Goal: Obtain resource: Obtain resource

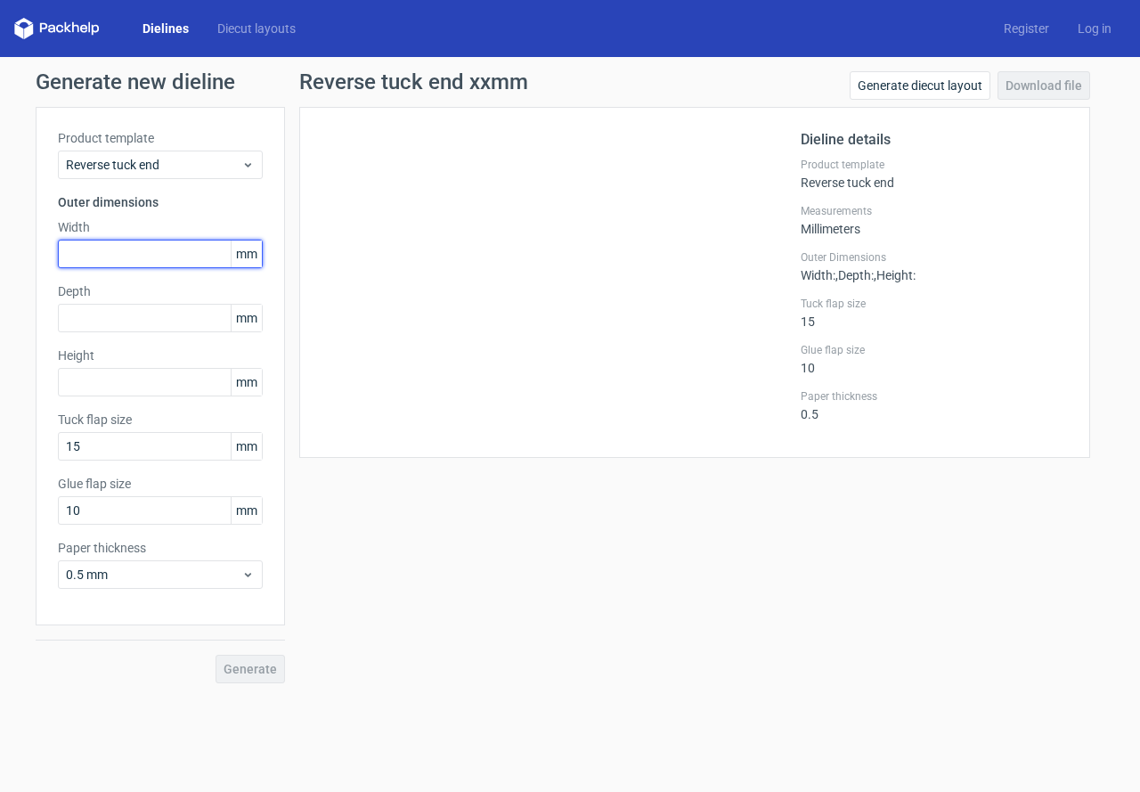
click at [177, 245] on input "text" at bounding box center [160, 254] width 205 height 29
type input "25"
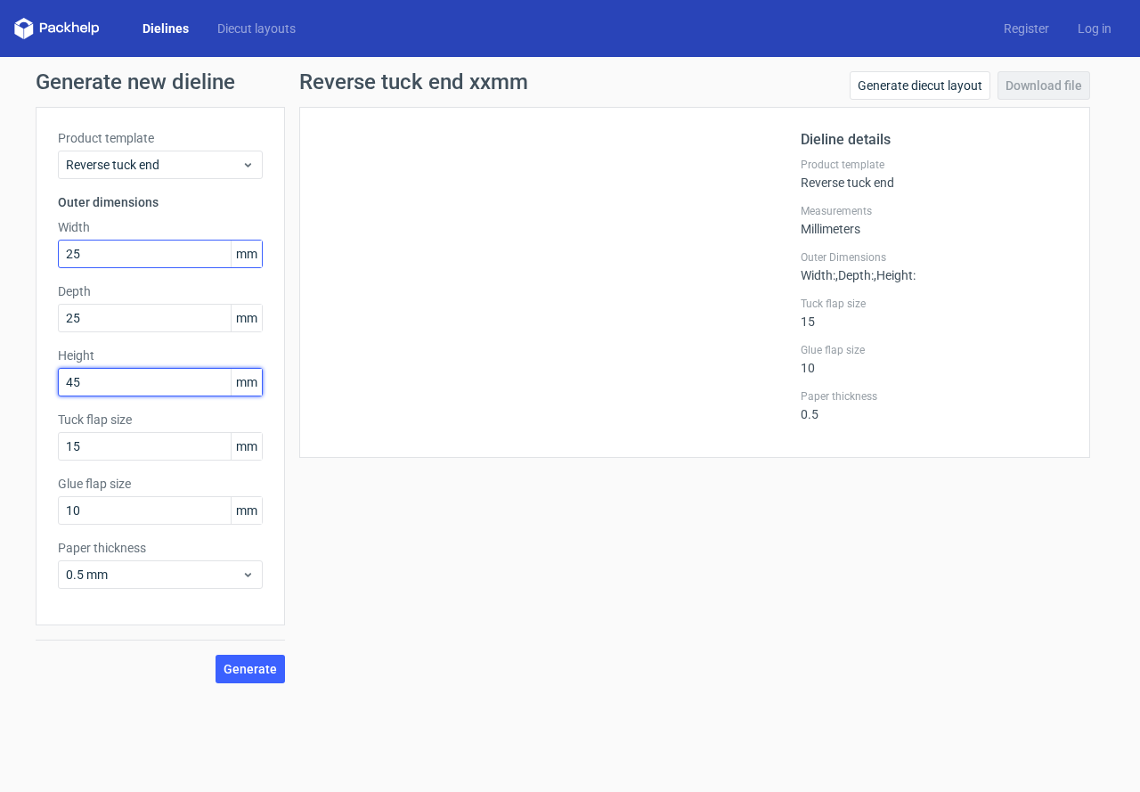
type input "45"
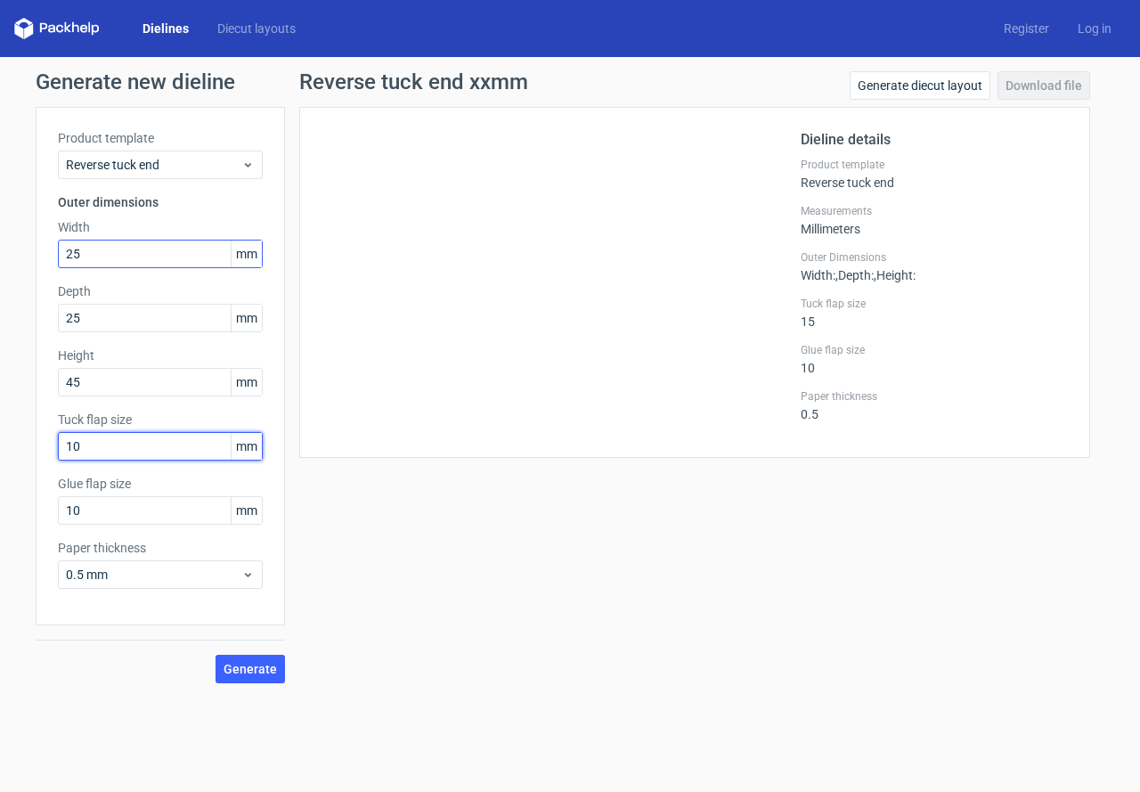
type input "10"
click at [251, 672] on span "Generate" at bounding box center [250, 669] width 53 height 12
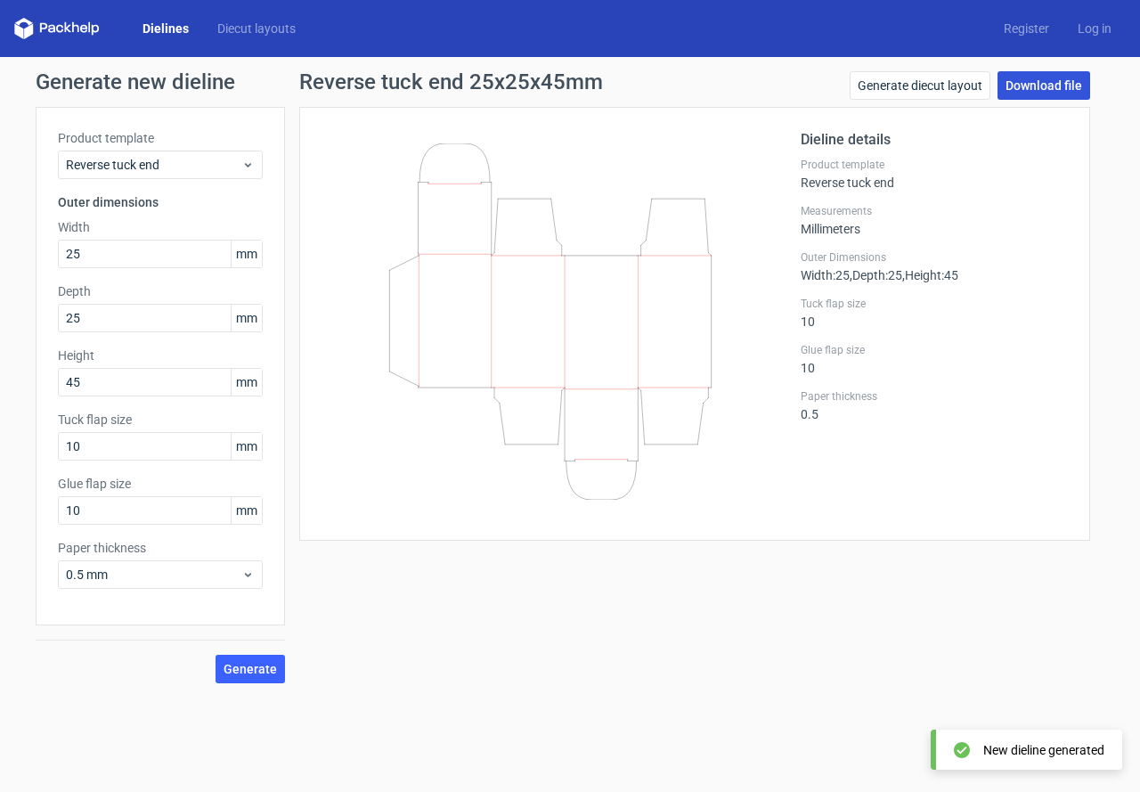
click at [1020, 80] on link "Download file" at bounding box center [1044, 85] width 93 height 29
drag, startPoint x: 125, startPoint y: 248, endPoint x: 44, endPoint y: 252, distance: 81.2
click at [44, 252] on div "Product template Reverse tuck end Outer dimensions Width 25 mm Depth 25 mm Heig…" at bounding box center [160, 366] width 249 height 518
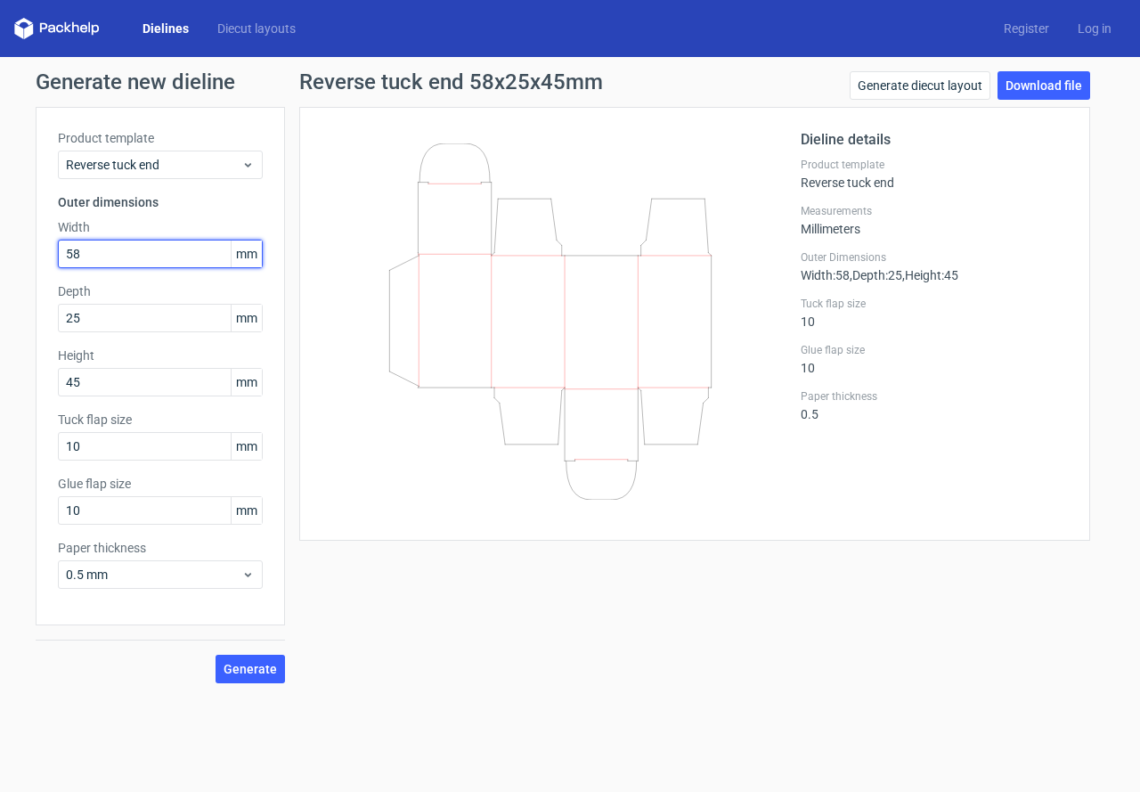
type input "5"
type input "28"
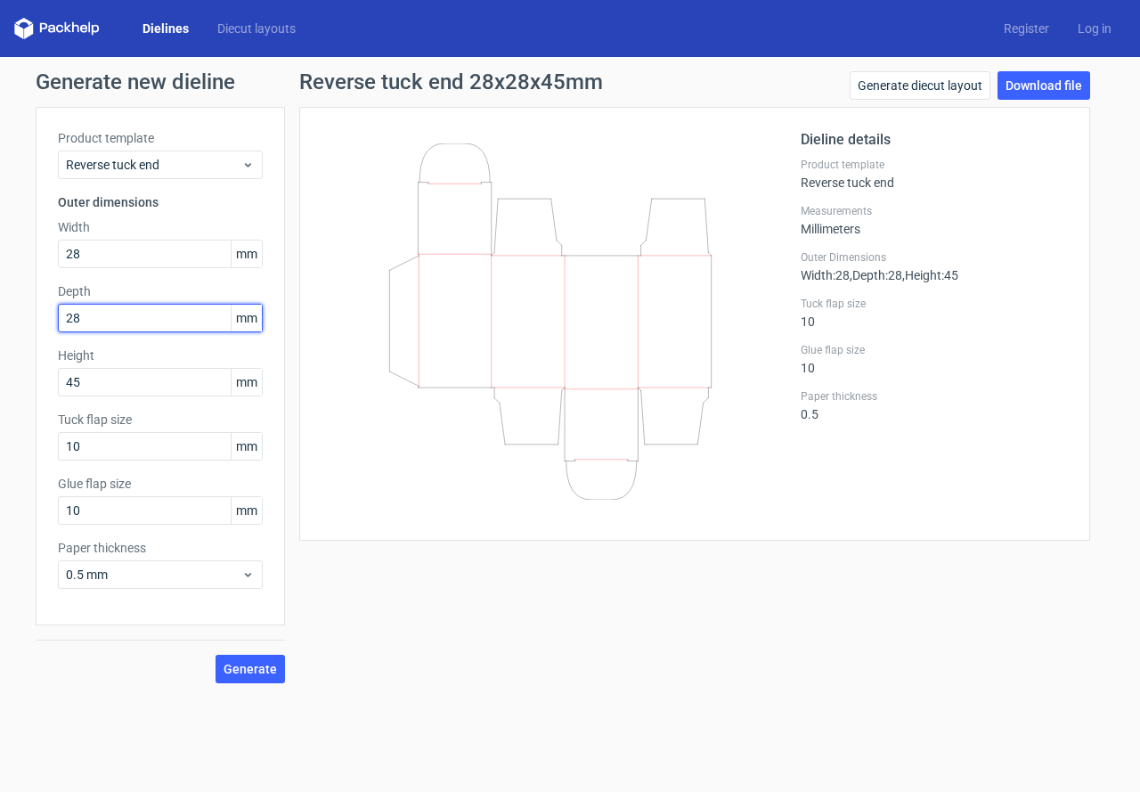
type input "28"
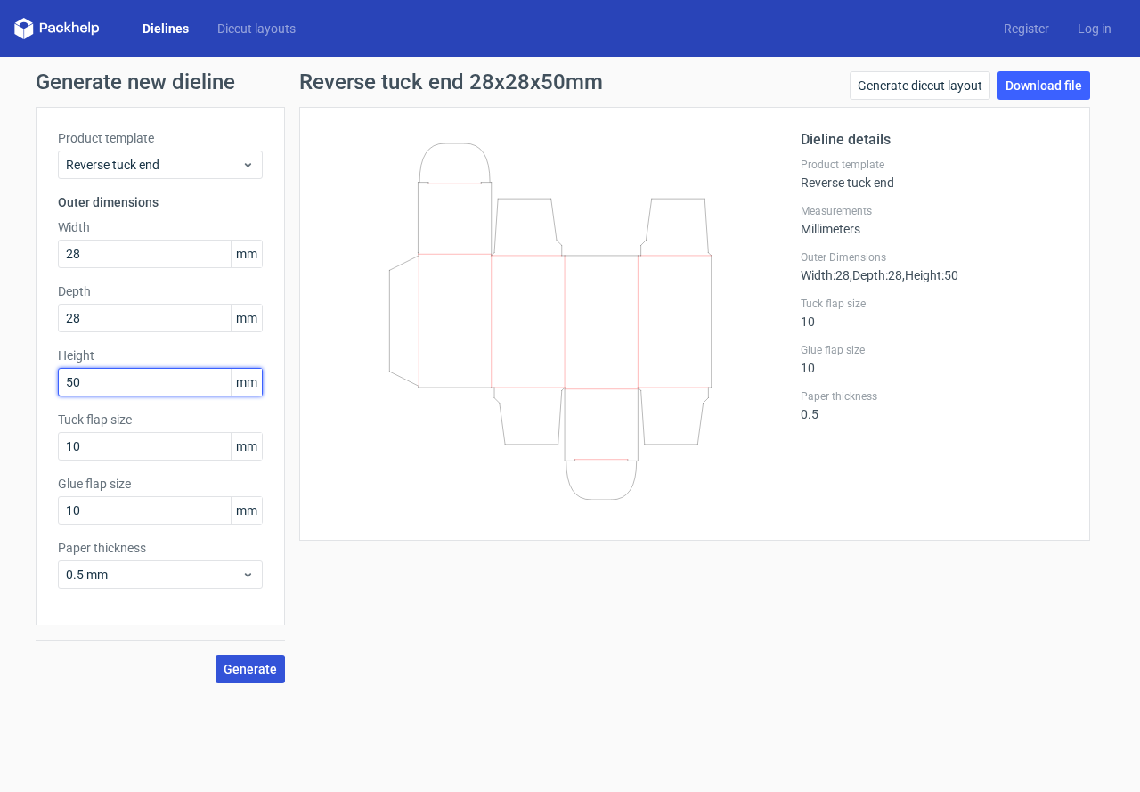
type input "50"
click at [269, 664] on span "Generate" at bounding box center [250, 669] width 53 height 12
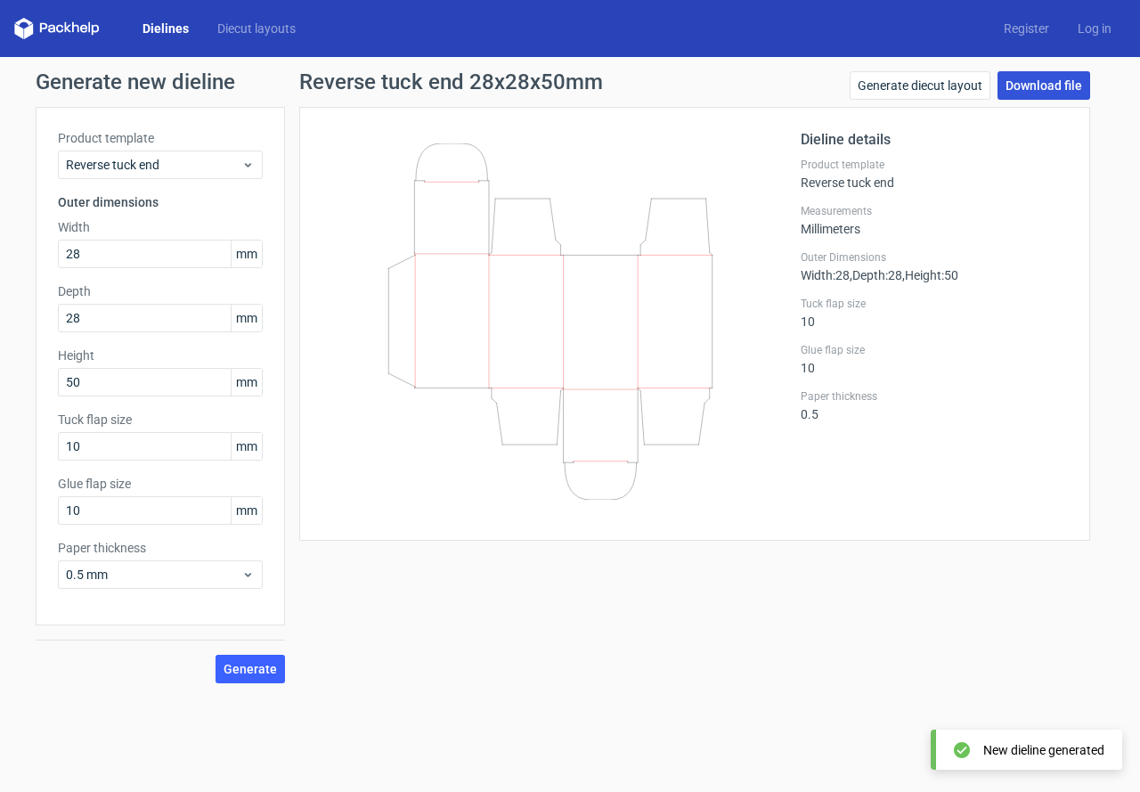
click at [1053, 90] on link "Download file" at bounding box center [1044, 85] width 93 height 29
drag, startPoint x: 111, startPoint y: 250, endPoint x: 13, endPoint y: 264, distance: 98.9
click at [13, 264] on div "Generate new dieline Product template Reverse tuck end Outer dimensions Width 2…" at bounding box center [570, 377] width 1140 height 640
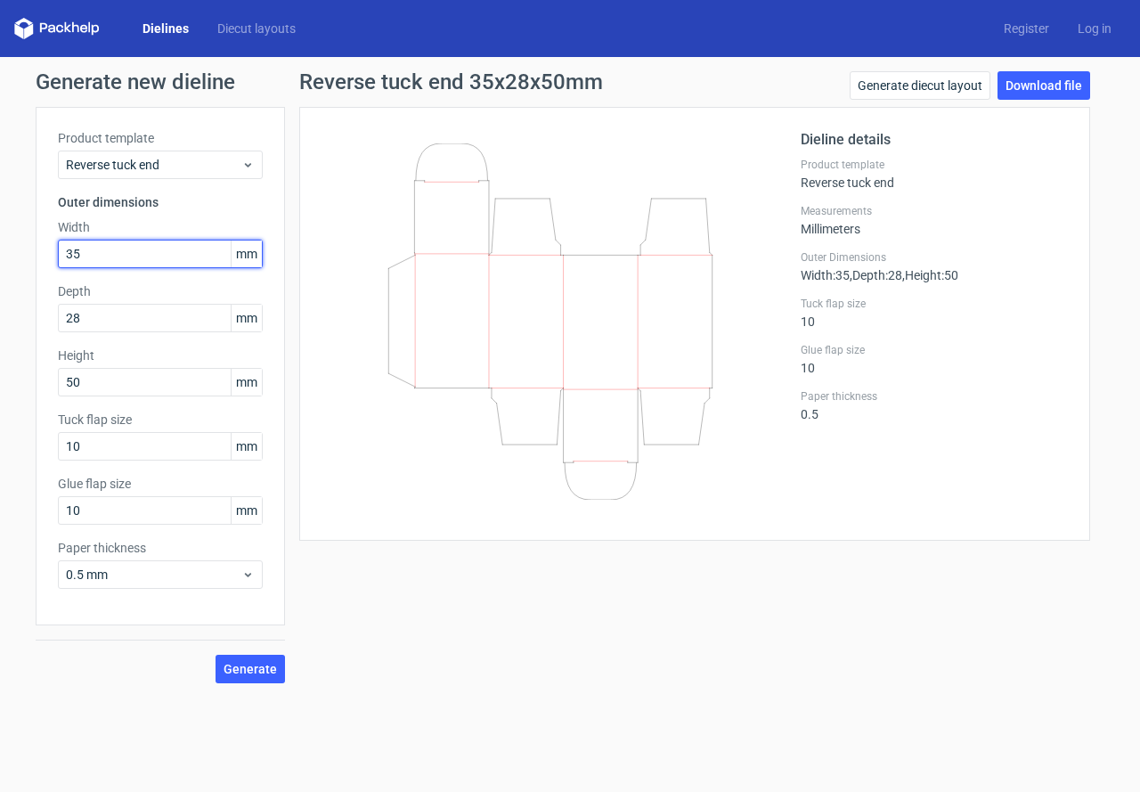
type input "35"
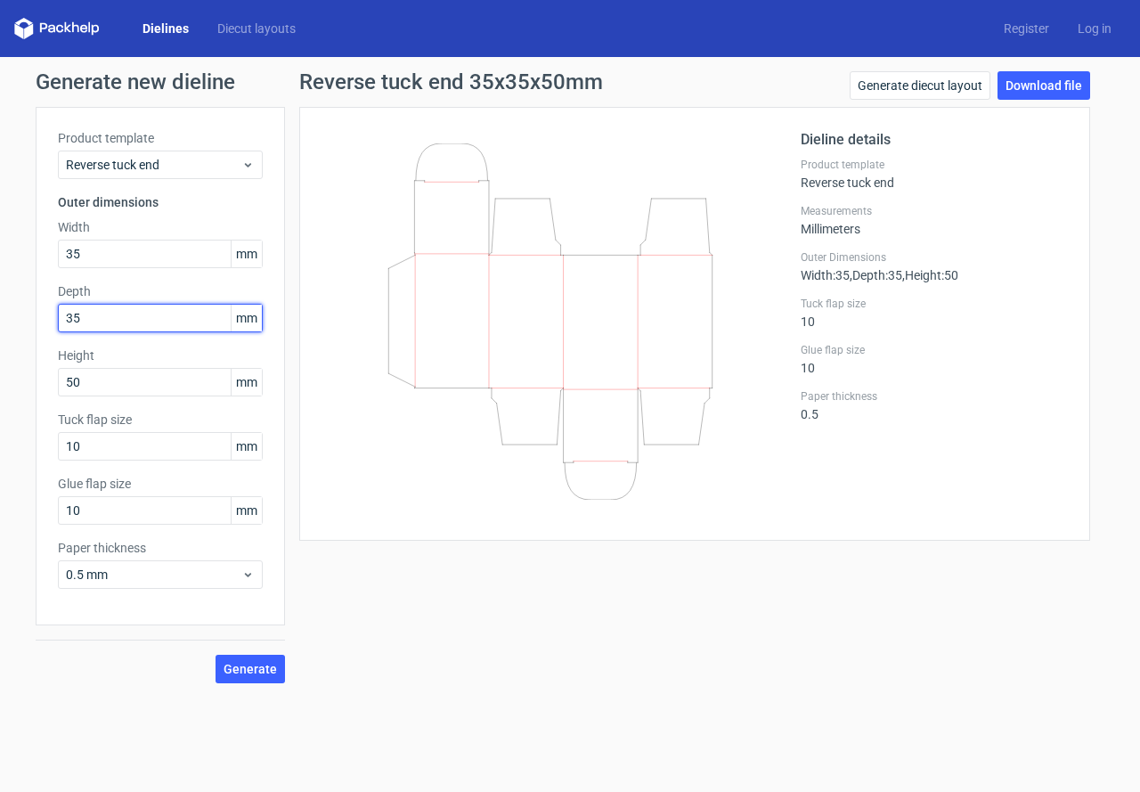
type input "35"
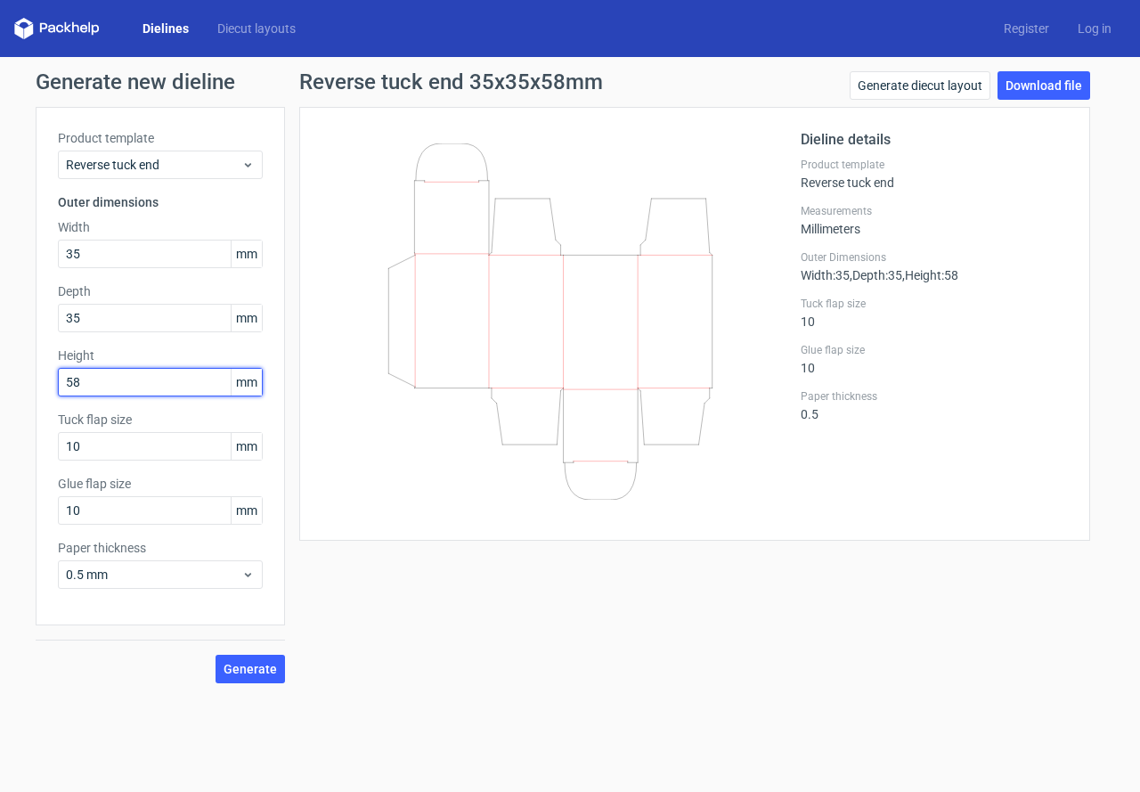
click at [216, 655] on button "Generate" at bounding box center [250, 669] width 69 height 29
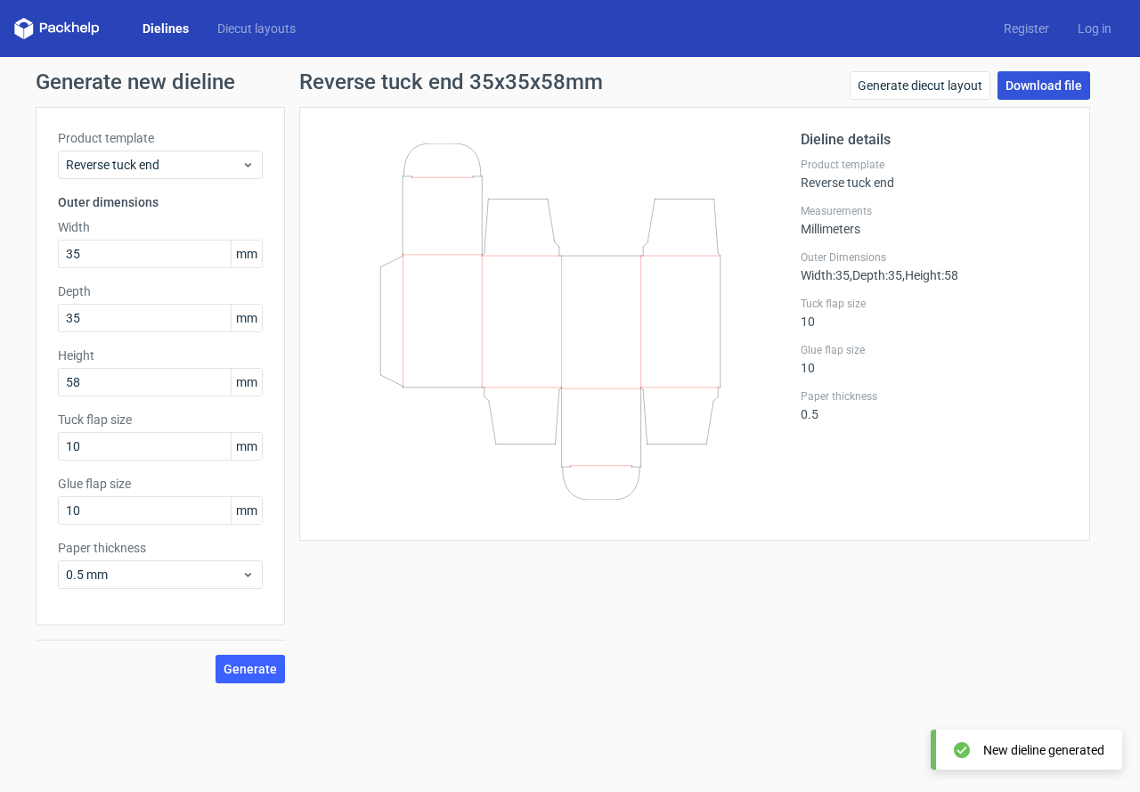
click at [1044, 86] on link "Download file" at bounding box center [1044, 85] width 93 height 29
drag, startPoint x: 107, startPoint y: 256, endPoint x: 44, endPoint y: 250, distance: 63.5
click at [44, 250] on div "Product template Reverse tuck end Outer dimensions Width 35 mm Depth 35 mm Heig…" at bounding box center [160, 366] width 249 height 518
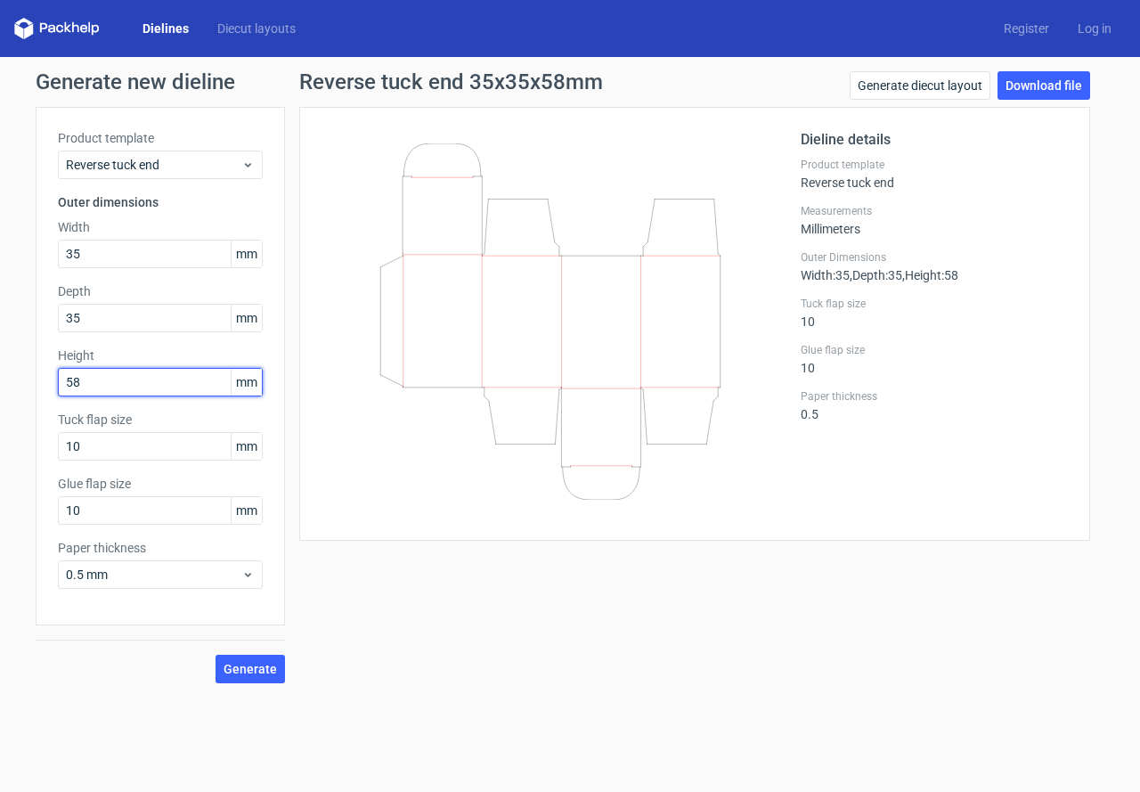
drag, startPoint x: 61, startPoint y: 370, endPoint x: 0, endPoint y: 365, distance: 60.7
click at [0, 365] on div "Generate new dieline Product template Reverse tuck end Outer dimensions Width 3…" at bounding box center [570, 377] width 1140 height 640
type input "78"
click at [216, 655] on button "Generate" at bounding box center [250, 669] width 69 height 29
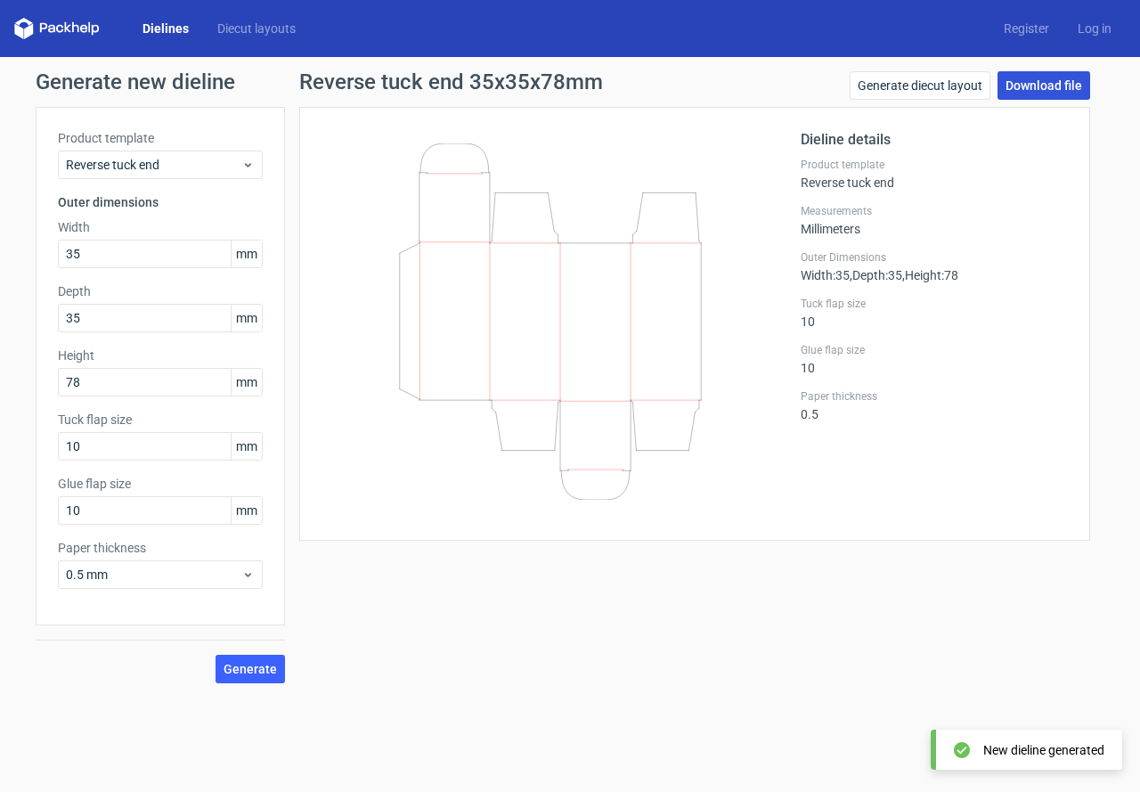
click at [1037, 90] on link "Download file" at bounding box center [1044, 85] width 93 height 29
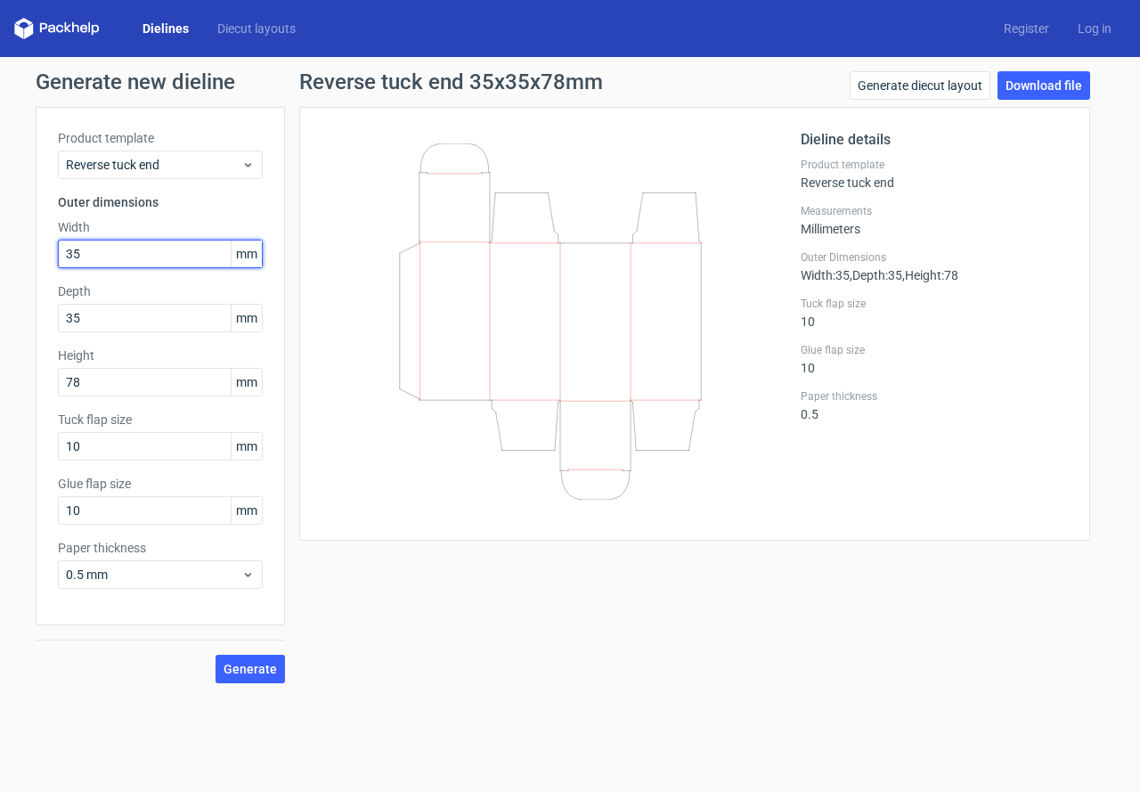
drag, startPoint x: 93, startPoint y: 253, endPoint x: 0, endPoint y: 268, distance: 93.9
click at [0, 268] on div "Generate new dieline Product template Reverse tuck end Outer dimensions Width 3…" at bounding box center [570, 377] width 1140 height 640
type input "30"
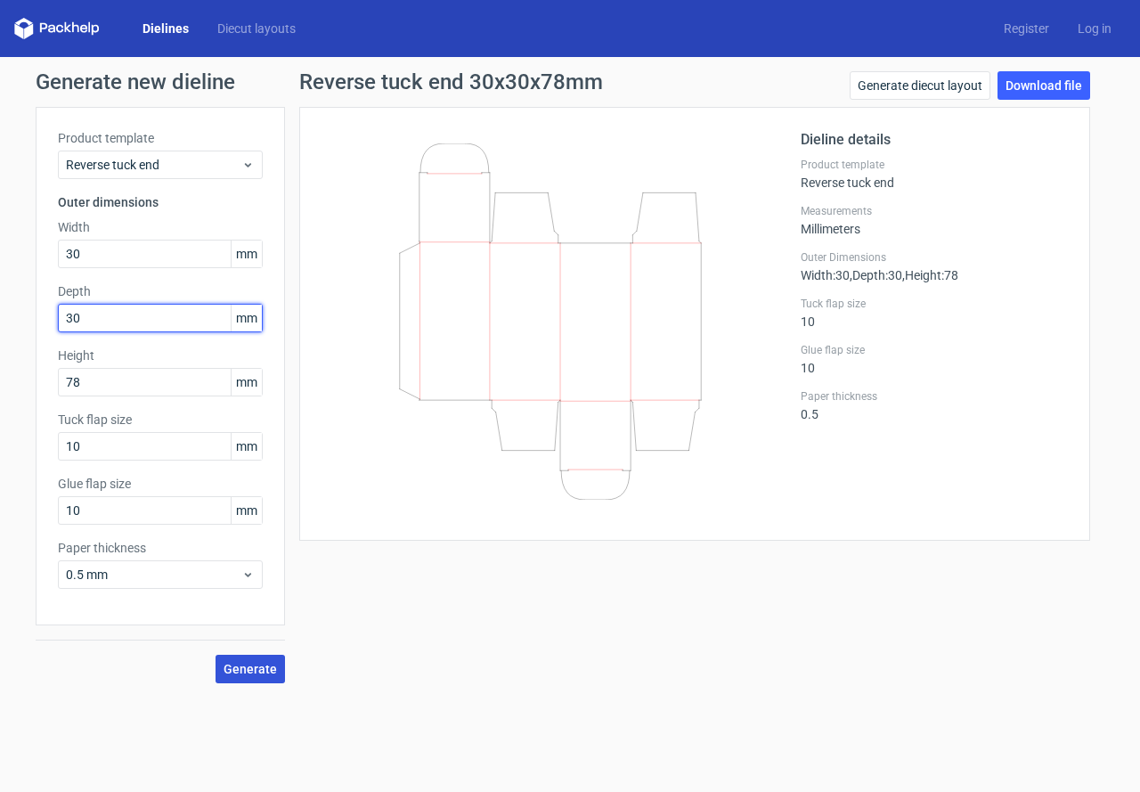
type input "30"
click at [248, 656] on button "Generate" at bounding box center [250, 669] width 69 height 29
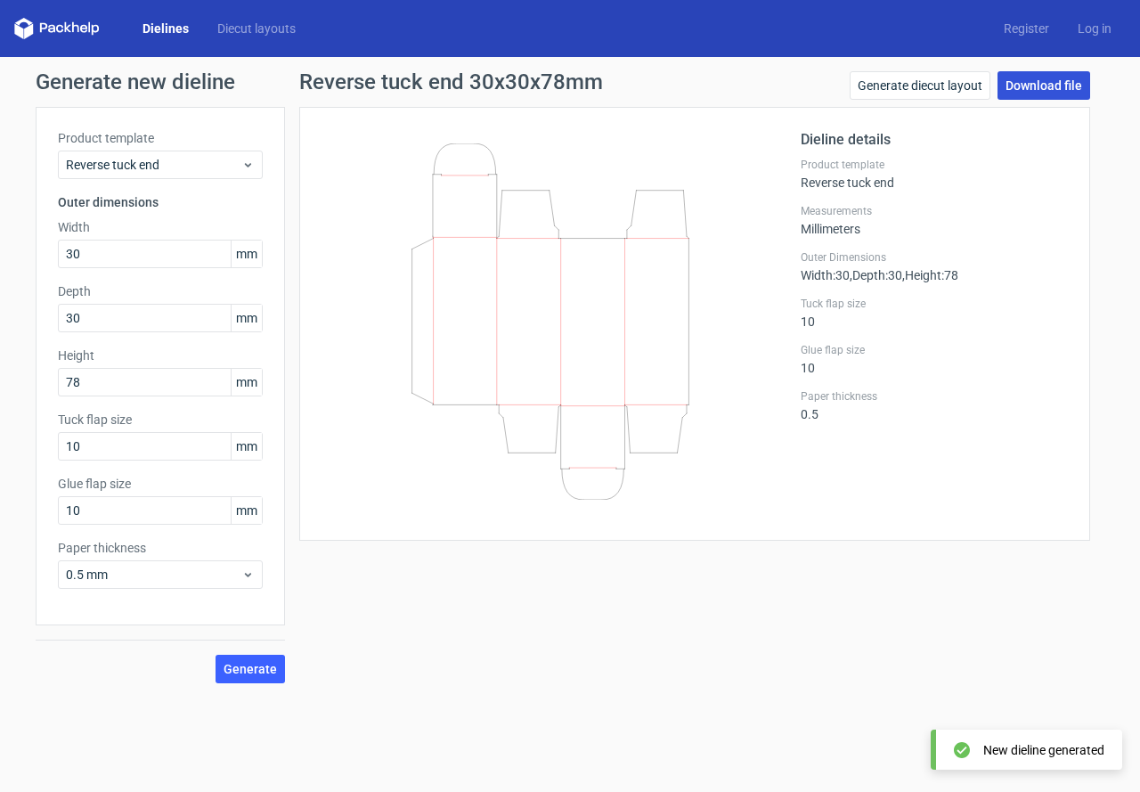
click at [1051, 89] on link "Download file" at bounding box center [1044, 85] width 93 height 29
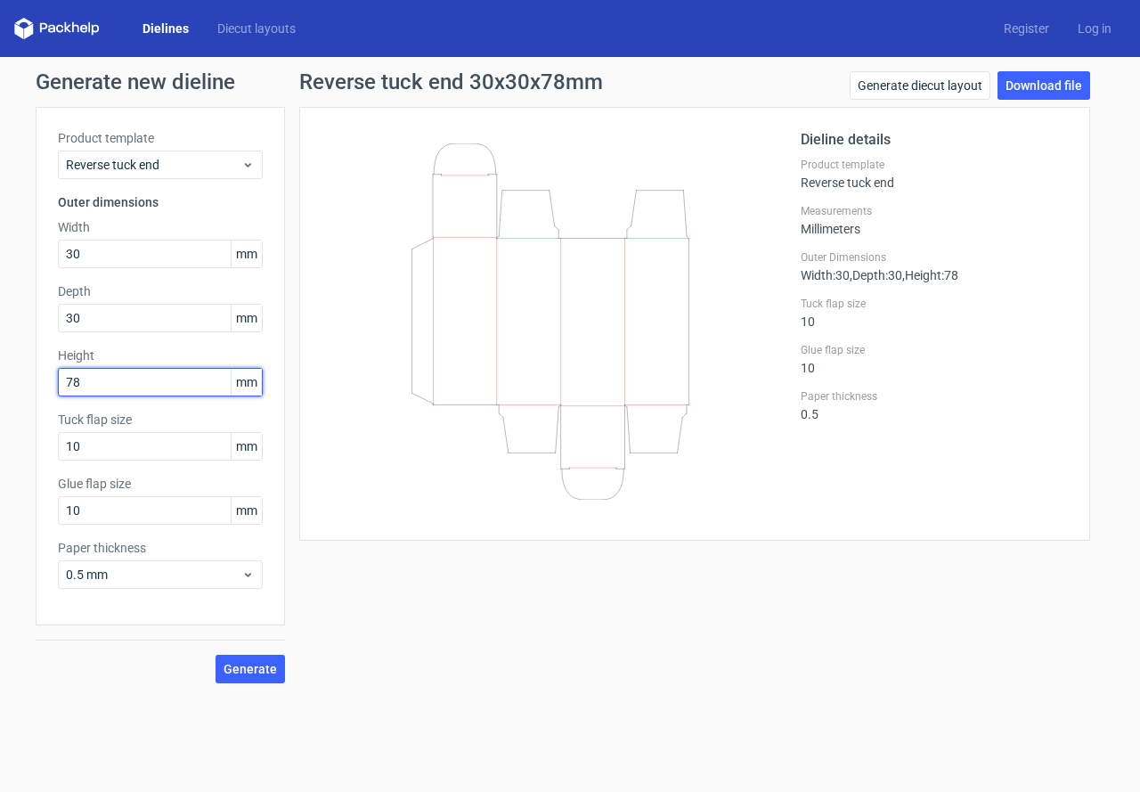
drag, startPoint x: 102, startPoint y: 389, endPoint x: 0, endPoint y: 407, distance: 104.0
click at [0, 407] on div "Generate new dieline Product template Reverse tuck end Outer dimensions Width 3…" at bounding box center [570, 377] width 1140 height 640
type input "58"
click at [216, 655] on button "Generate" at bounding box center [250, 669] width 69 height 29
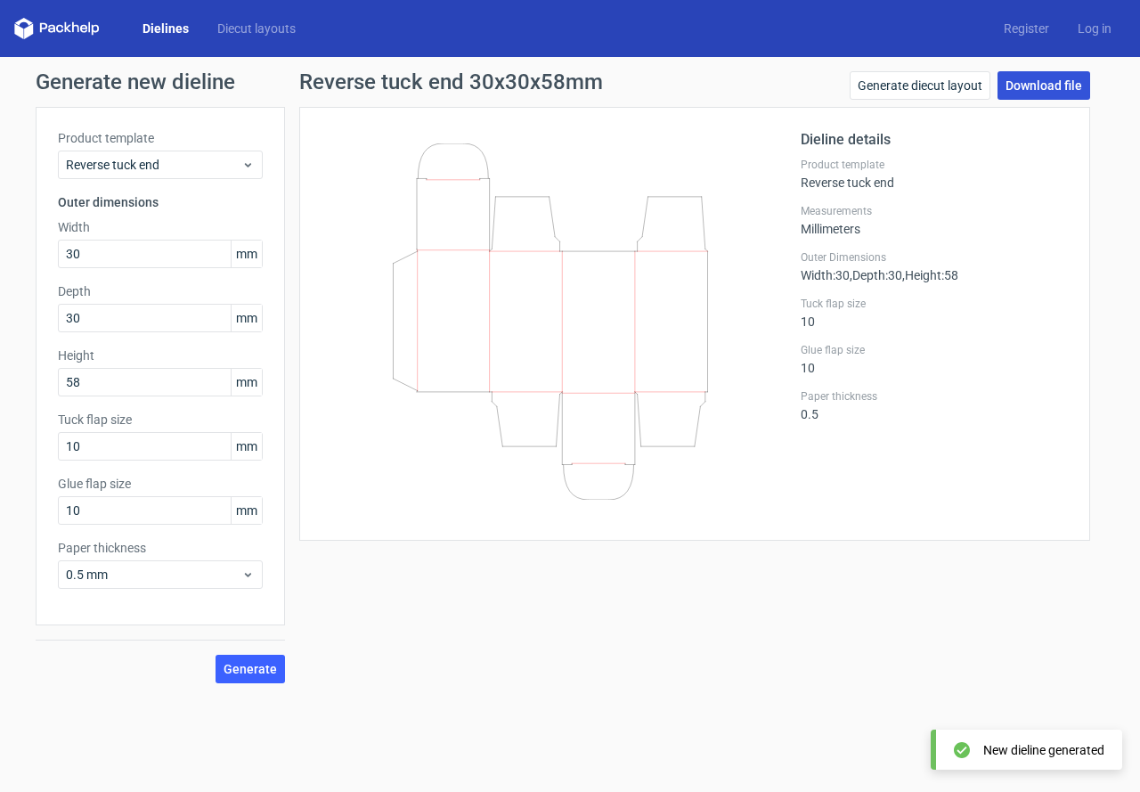
click at [1053, 83] on link "Download file" at bounding box center [1044, 85] width 93 height 29
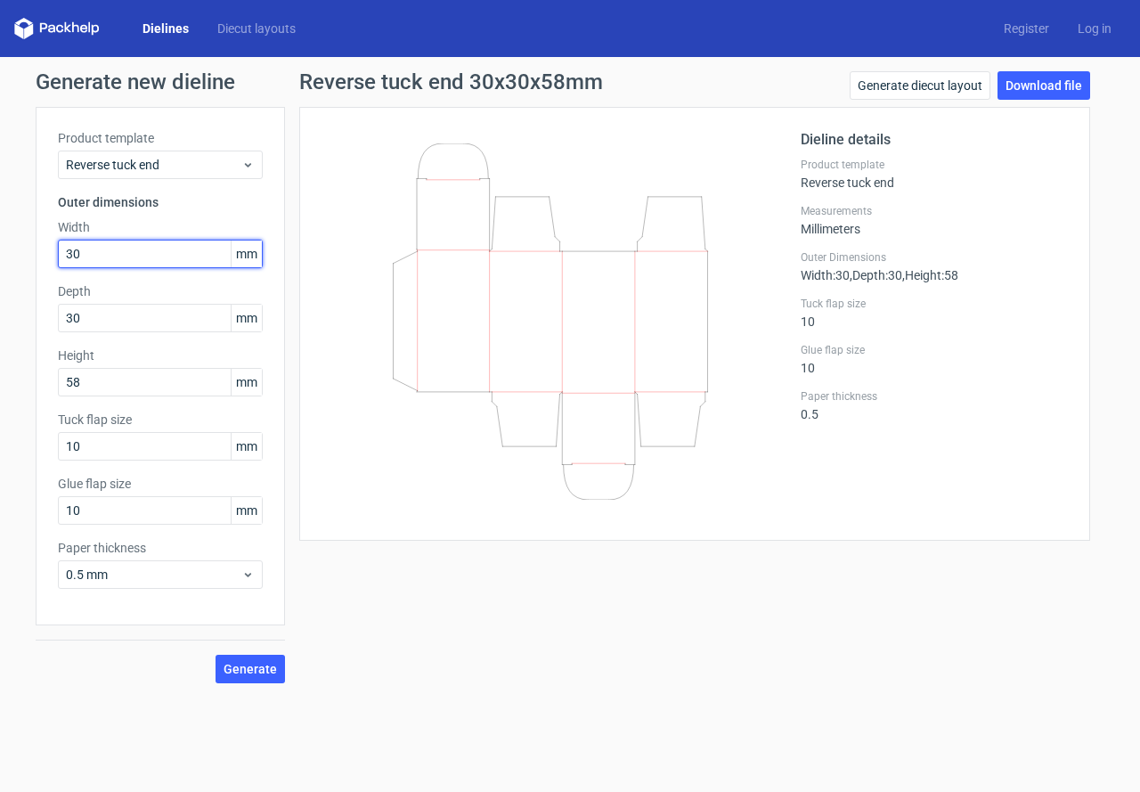
drag, startPoint x: 102, startPoint y: 254, endPoint x: 0, endPoint y: 255, distance: 101.5
click at [0, 253] on div "Generate new dieline Product template Reverse tuck end Outer dimensions Width 3…" at bounding box center [570, 377] width 1140 height 640
type input "24"
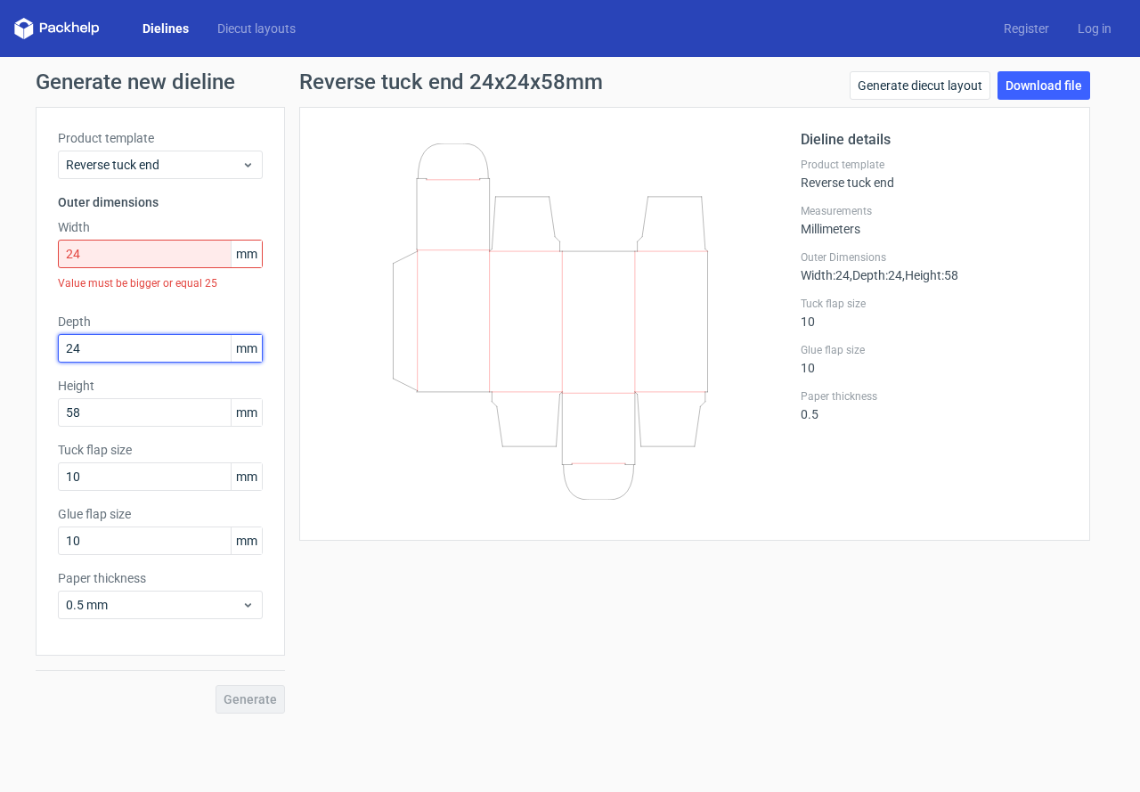
type input "24"
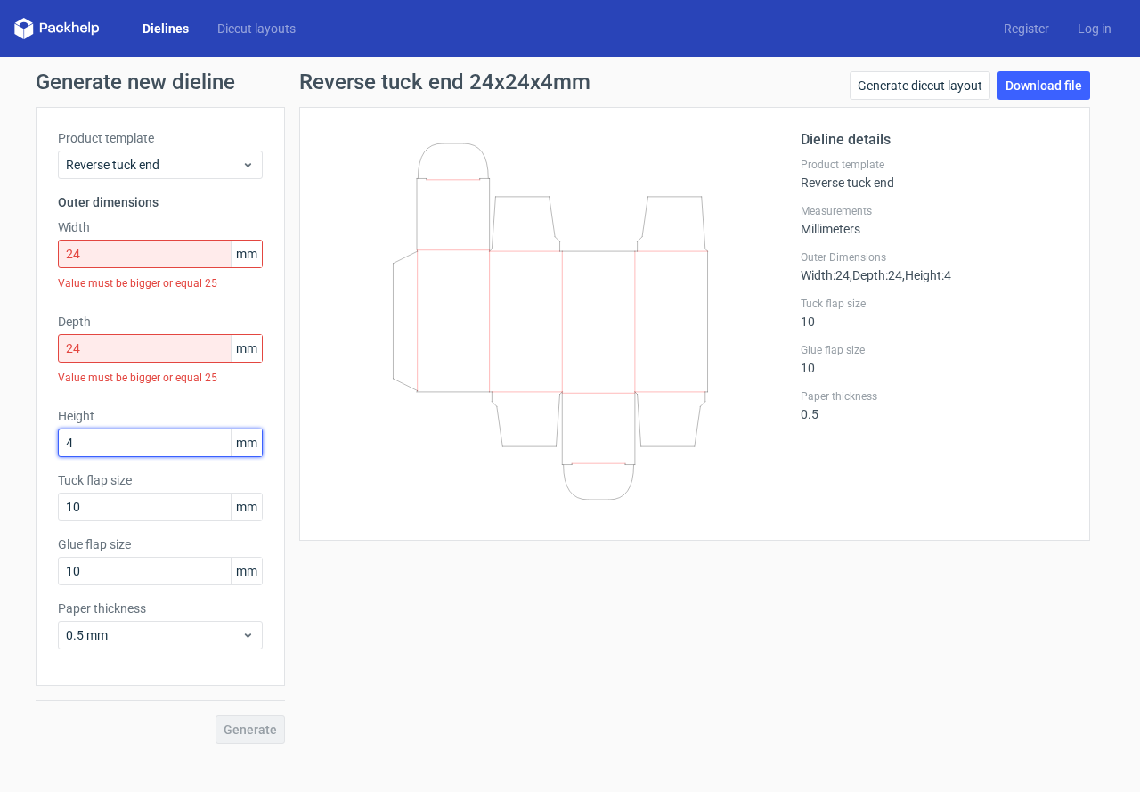
type input "4"
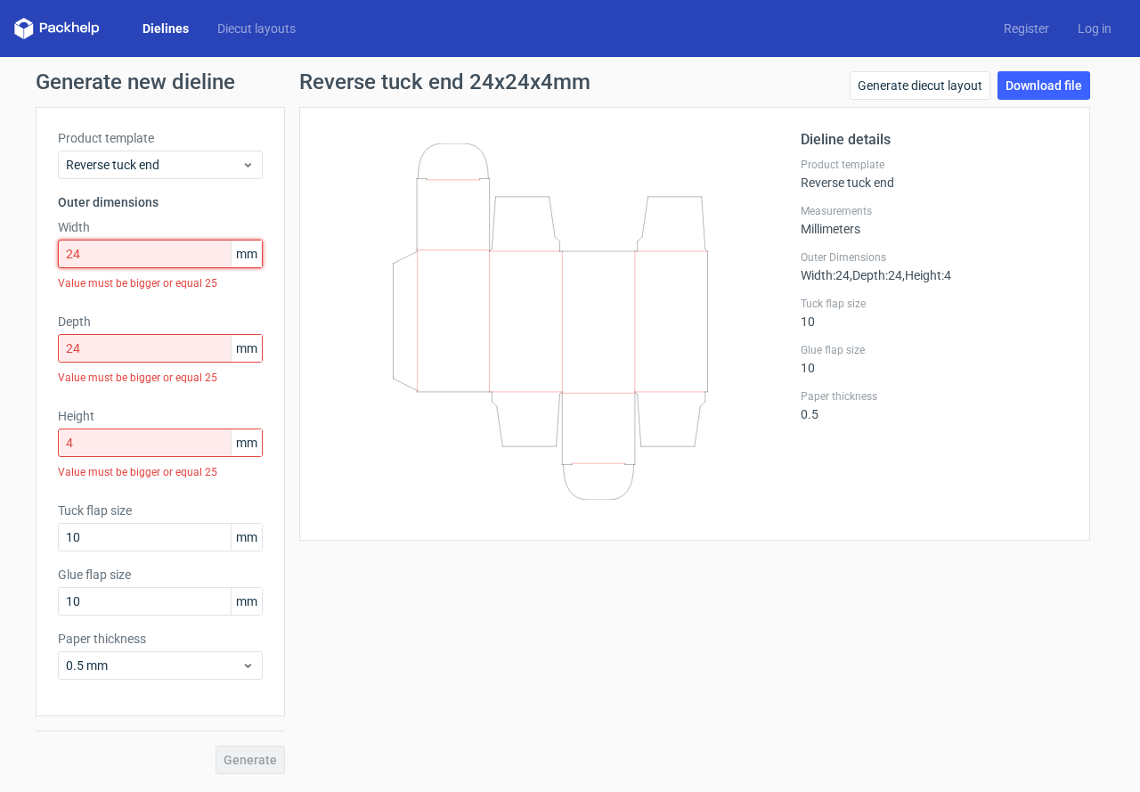
drag, startPoint x: 69, startPoint y: 253, endPoint x: 7, endPoint y: 248, distance: 62.5
click at [7, 248] on div "Generate new dieline Product template Reverse tuck end Outer dimensions Width 2…" at bounding box center [570, 422] width 1140 height 731
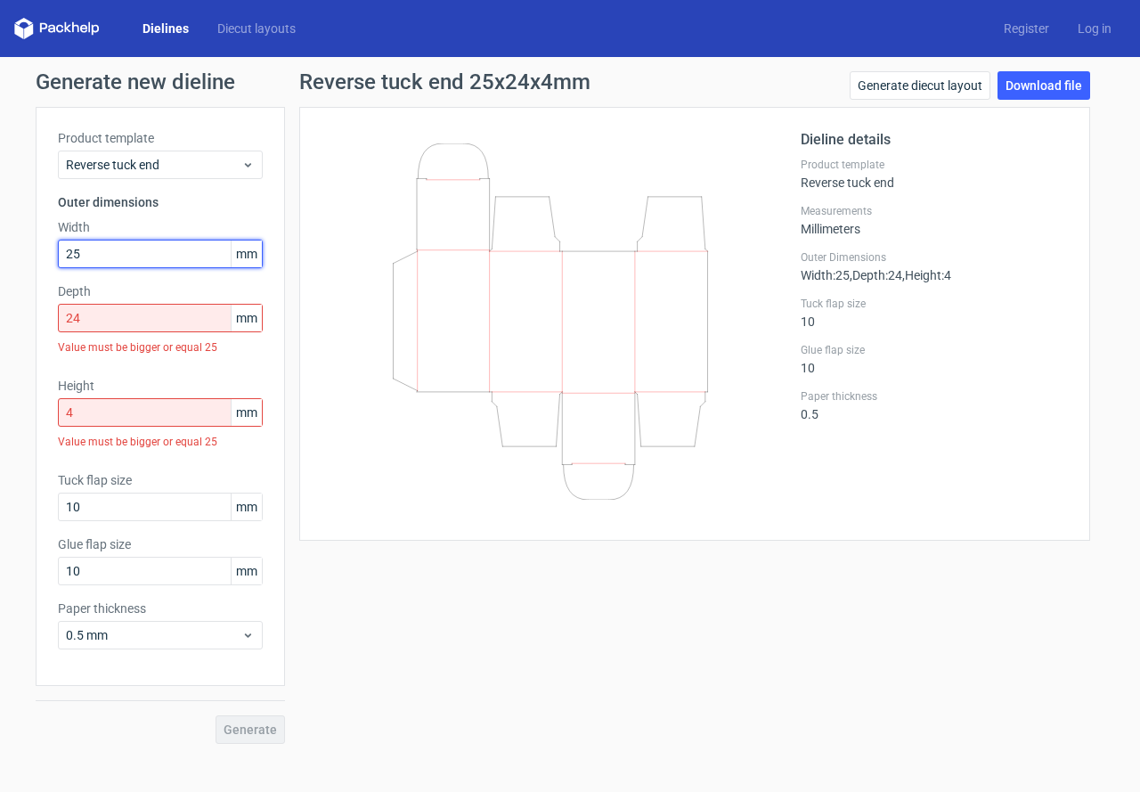
type input "25"
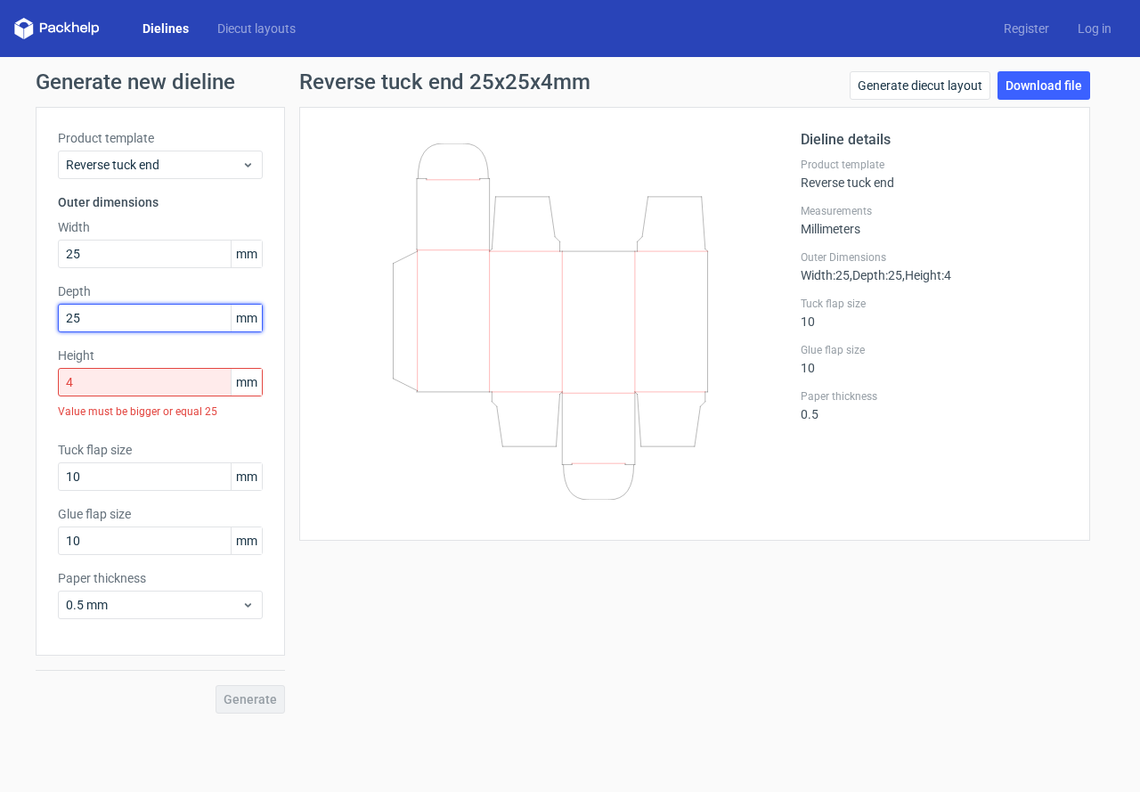
type input "25"
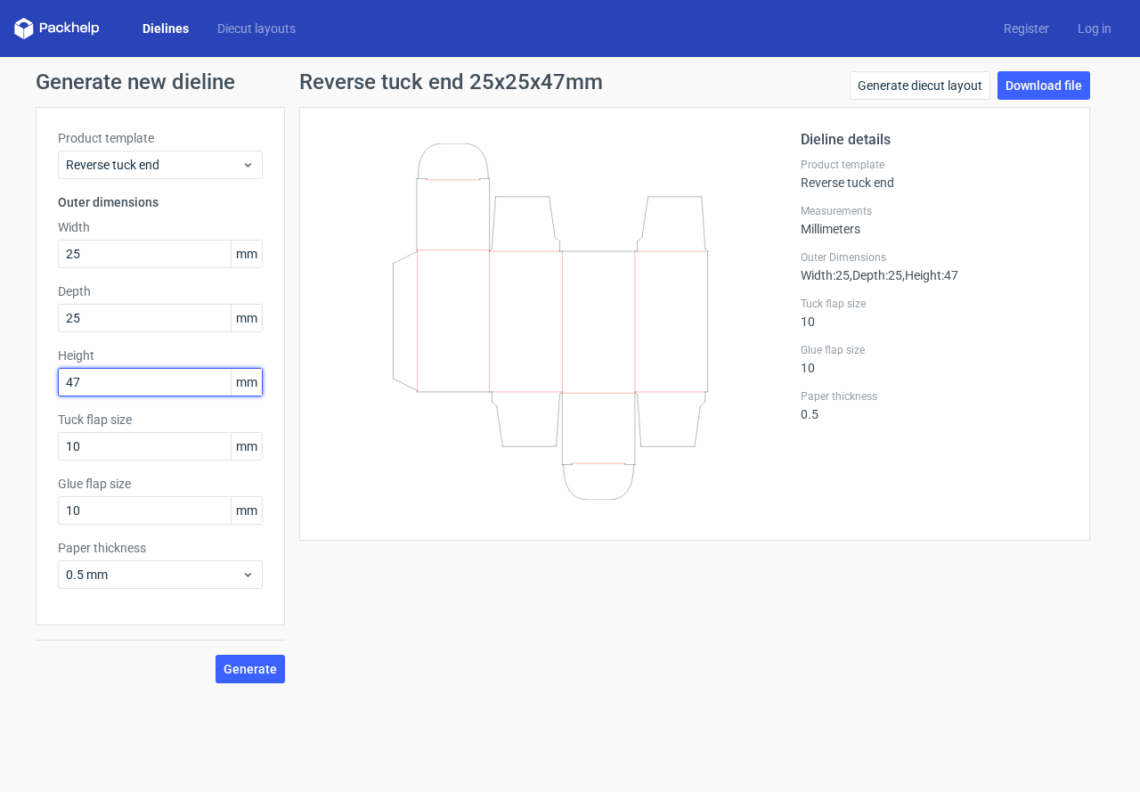
type input "47"
click at [216, 655] on button "Generate" at bounding box center [250, 669] width 69 height 29
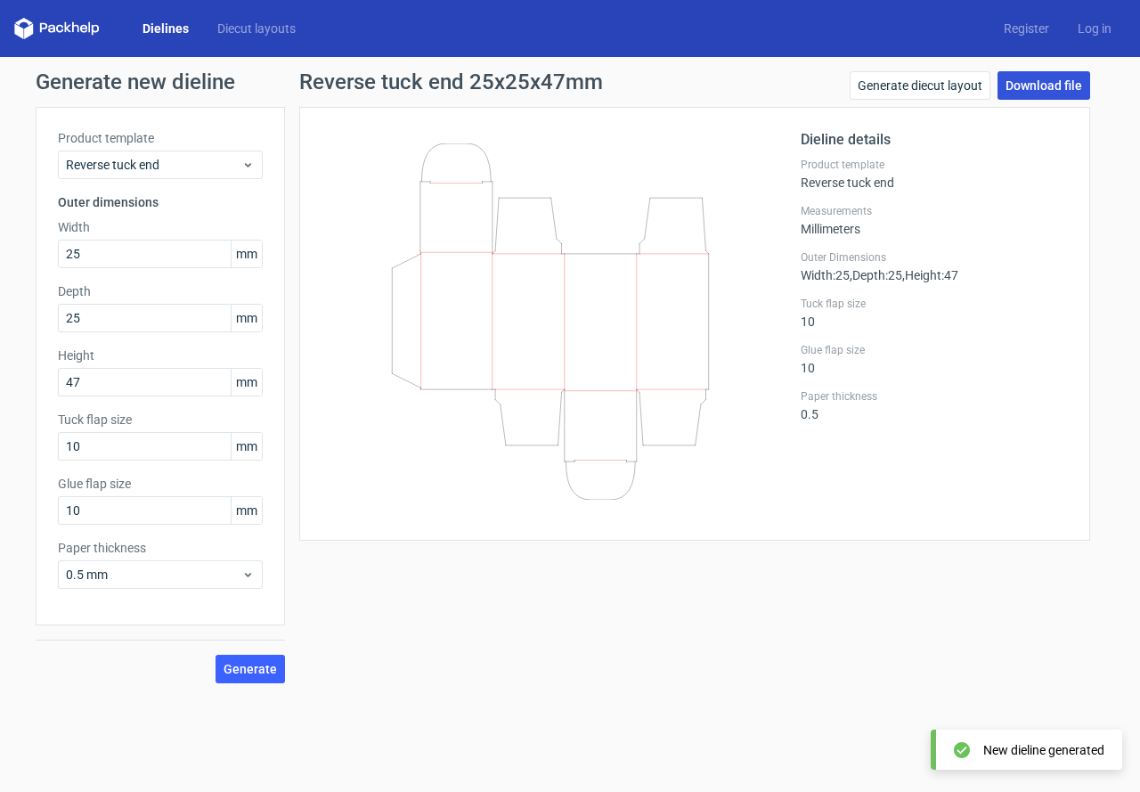
click at [1081, 77] on link "Download file" at bounding box center [1044, 85] width 93 height 29
